Goal: Check status: Check status

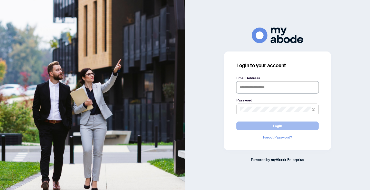
type input "**********"
click at [278, 125] on span "Login" at bounding box center [277, 126] width 9 height 8
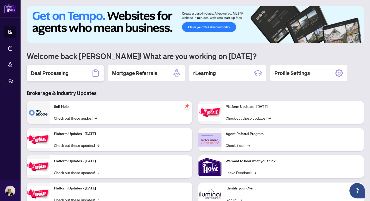
click at [45, 74] on h2 "Deal Processing" at bounding box center [50, 73] width 38 height 7
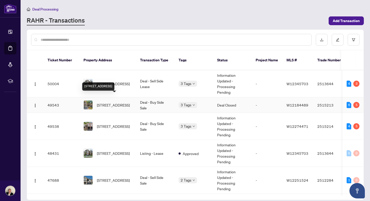
click at [112, 102] on span "[STREET_ADDRESS]" at bounding box center [113, 105] width 33 height 6
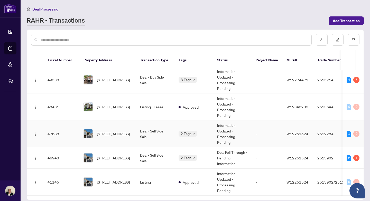
scroll to position [54, 0]
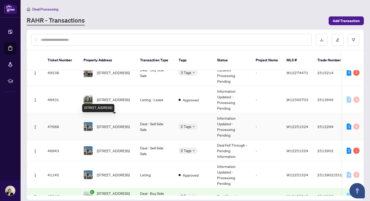
click at [103, 124] on span "[STREET_ADDRESS]" at bounding box center [113, 127] width 33 height 6
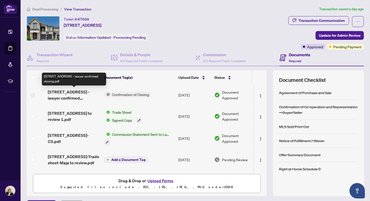
click at [55, 98] on span "[STREET_ADDRESS] - lawyer confirmed closing.pdf" at bounding box center [74, 95] width 52 height 12
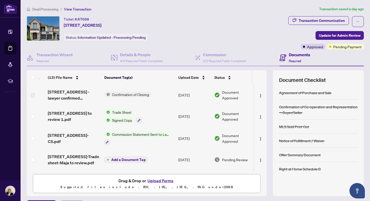
click at [113, 95] on span "Confirmation of Closing" at bounding box center [130, 95] width 41 height 6
click at [259, 95] on img "button" at bounding box center [260, 96] width 4 height 4
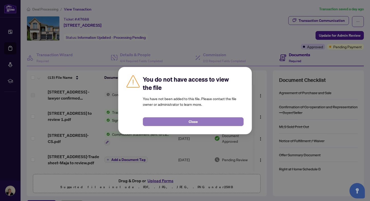
click at [196, 122] on span "Close" at bounding box center [193, 122] width 9 height 8
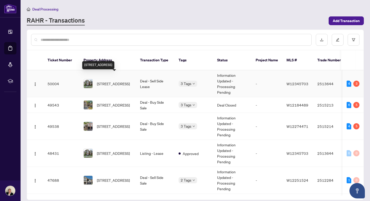
click at [114, 81] on span "[STREET_ADDRESS]" at bounding box center [113, 84] width 33 height 6
